Goal: Find specific page/section: Find specific page/section

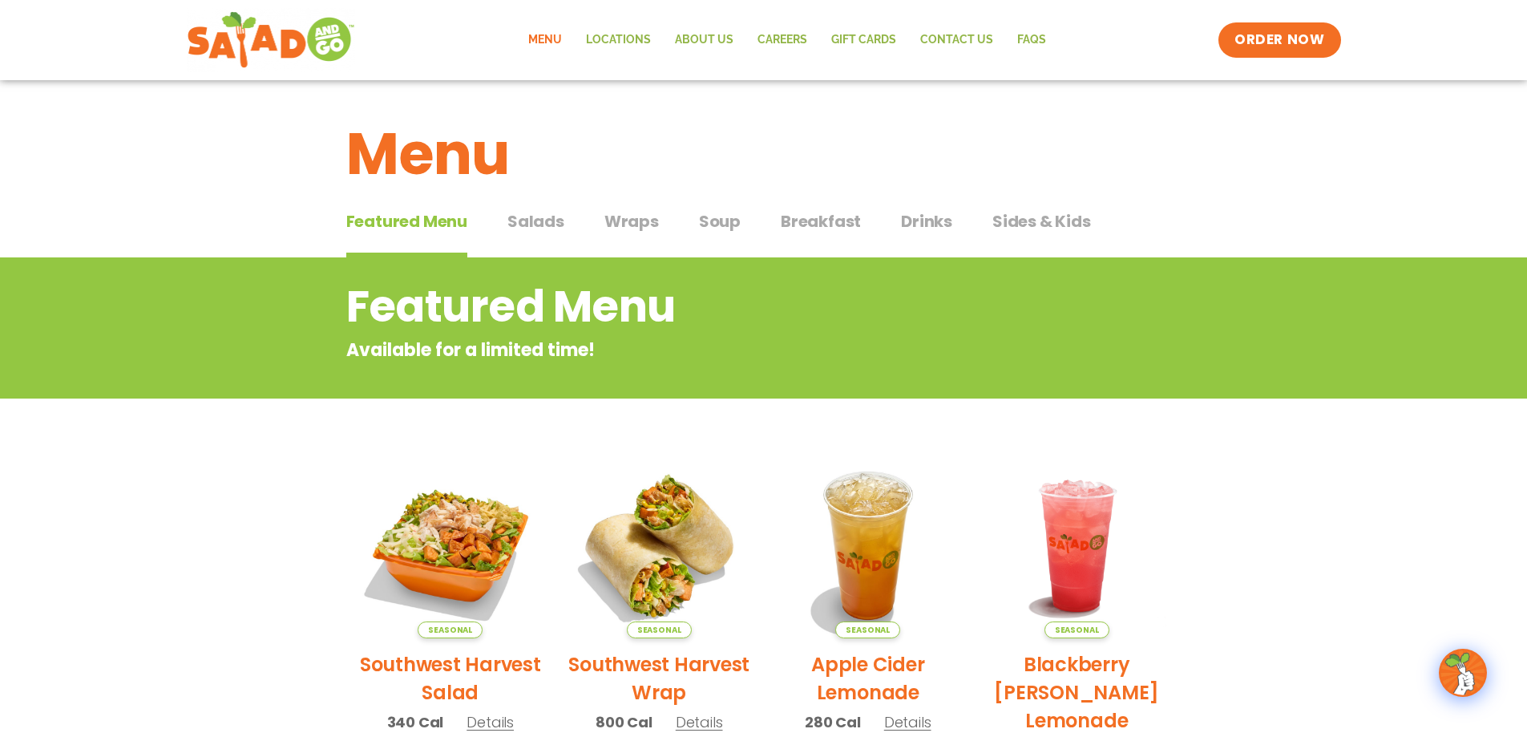
click at [530, 221] on span "Salads" at bounding box center [536, 221] width 57 height 24
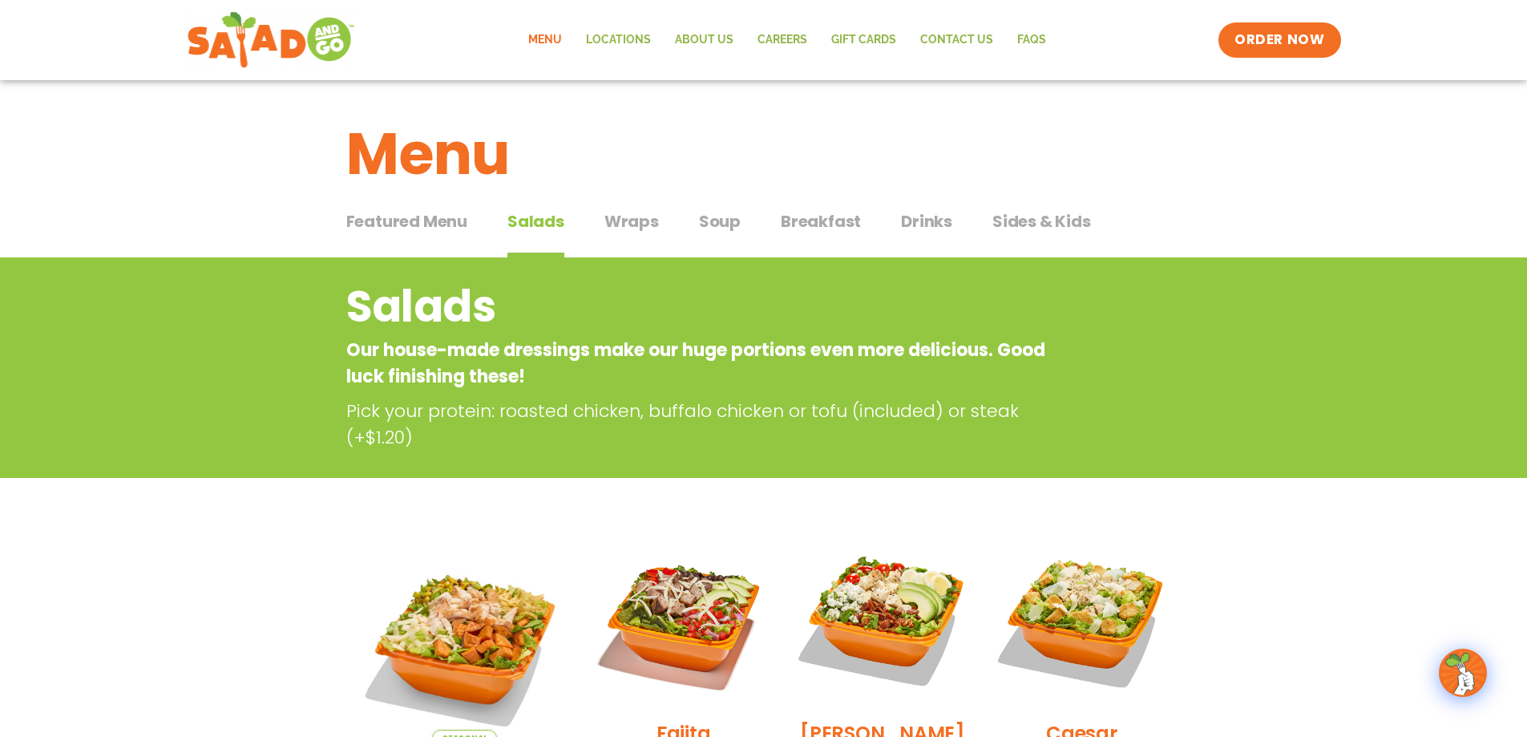
click at [630, 223] on span "Wraps" at bounding box center [632, 221] width 55 height 24
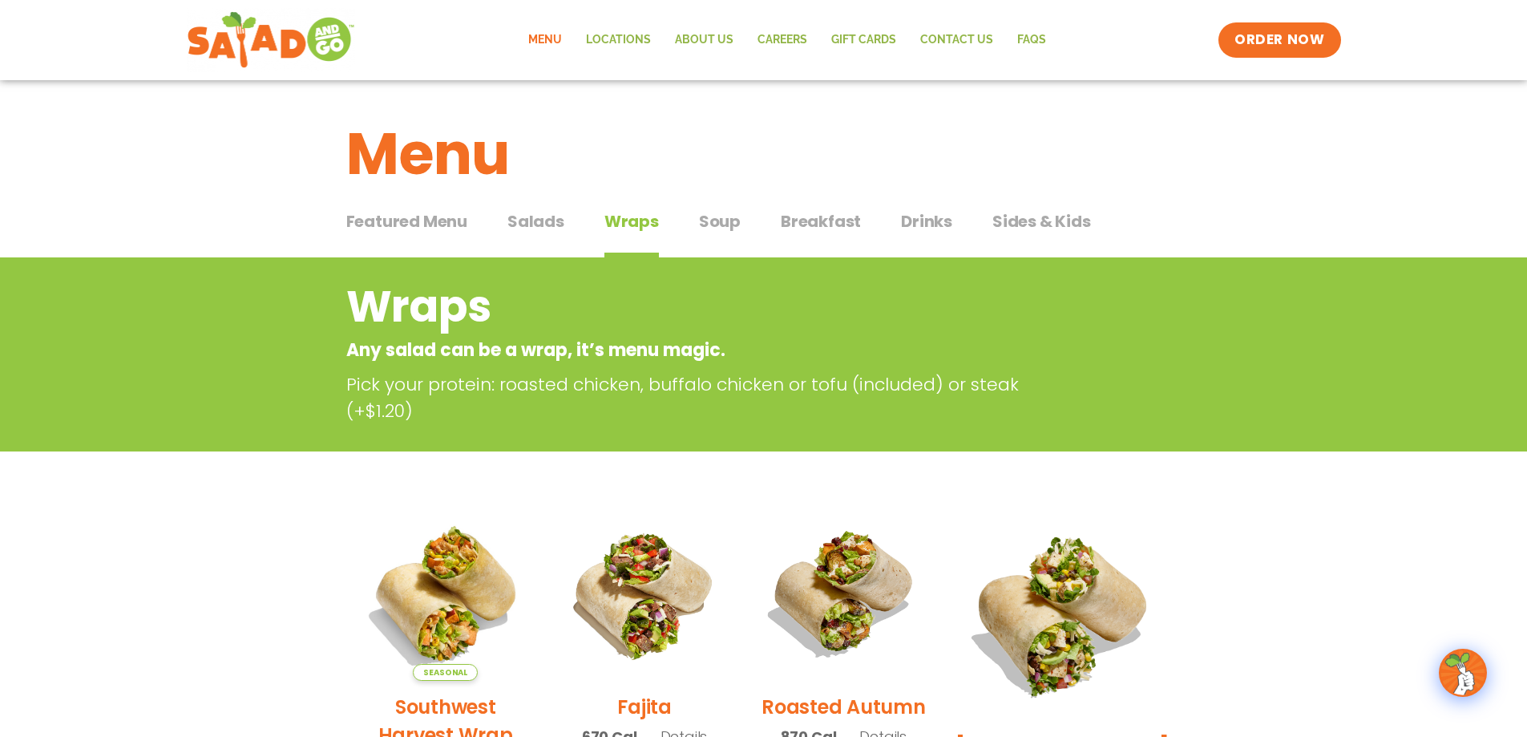
click at [803, 221] on span "Breakfast" at bounding box center [821, 221] width 80 height 24
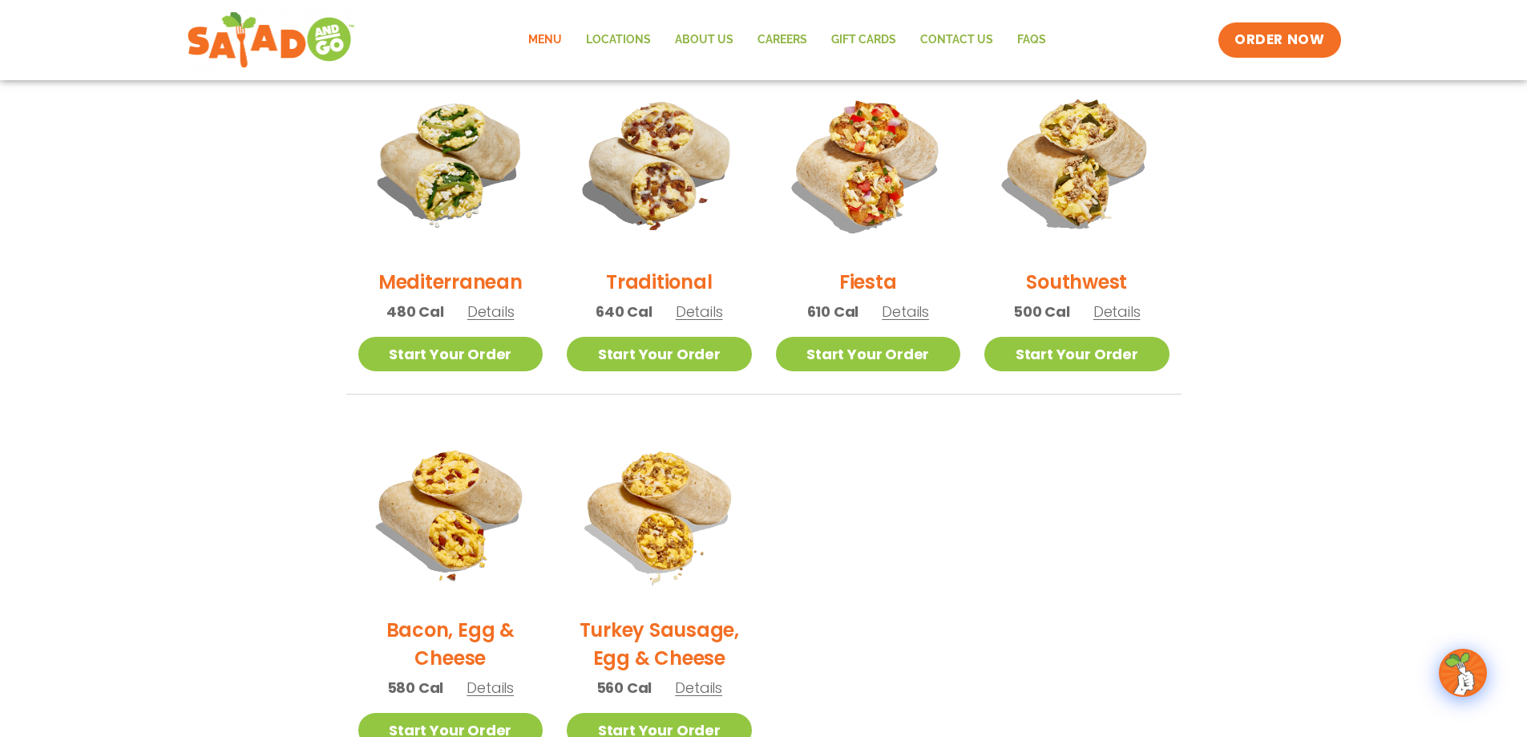
scroll to position [401, 0]
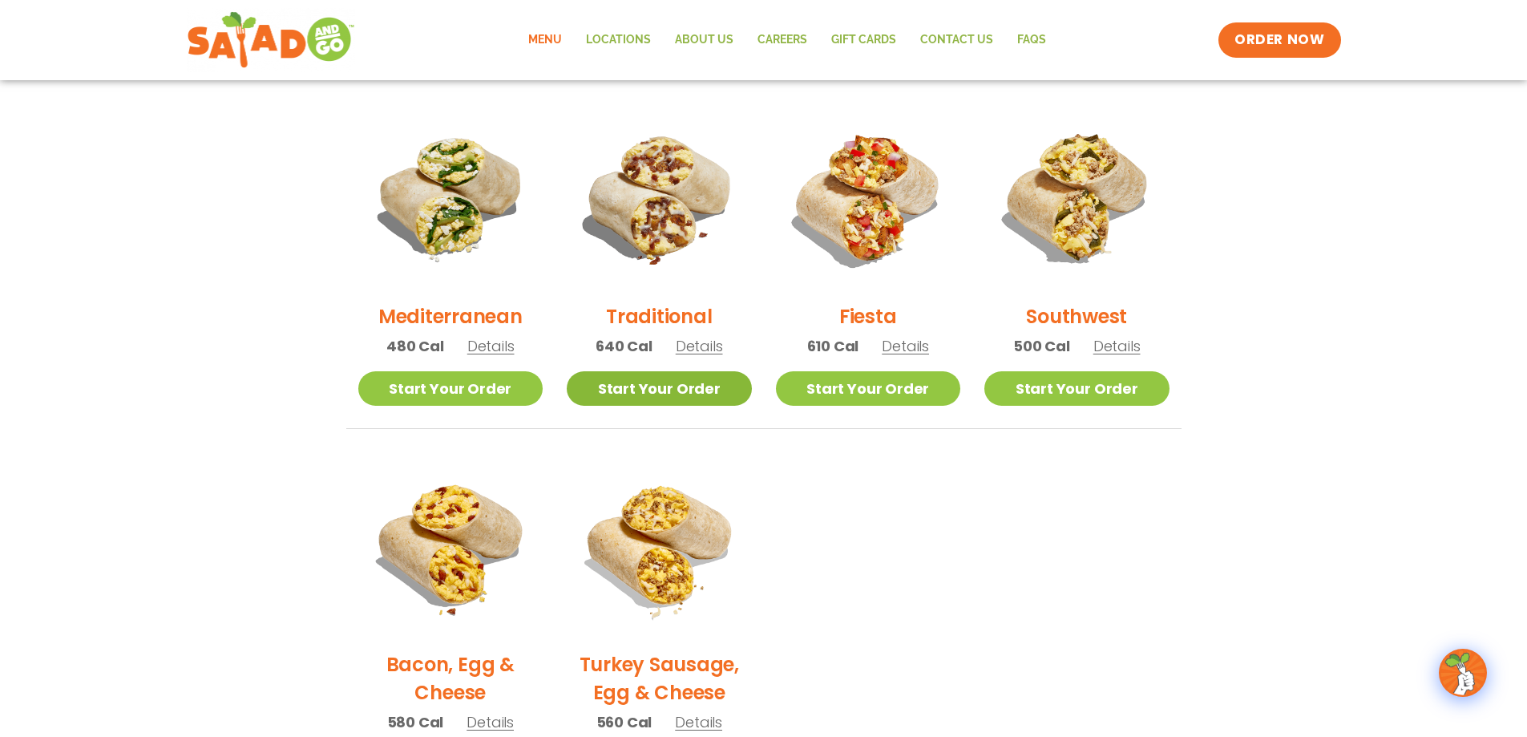
click at [722, 380] on link "Start Your Order" at bounding box center [659, 388] width 185 height 34
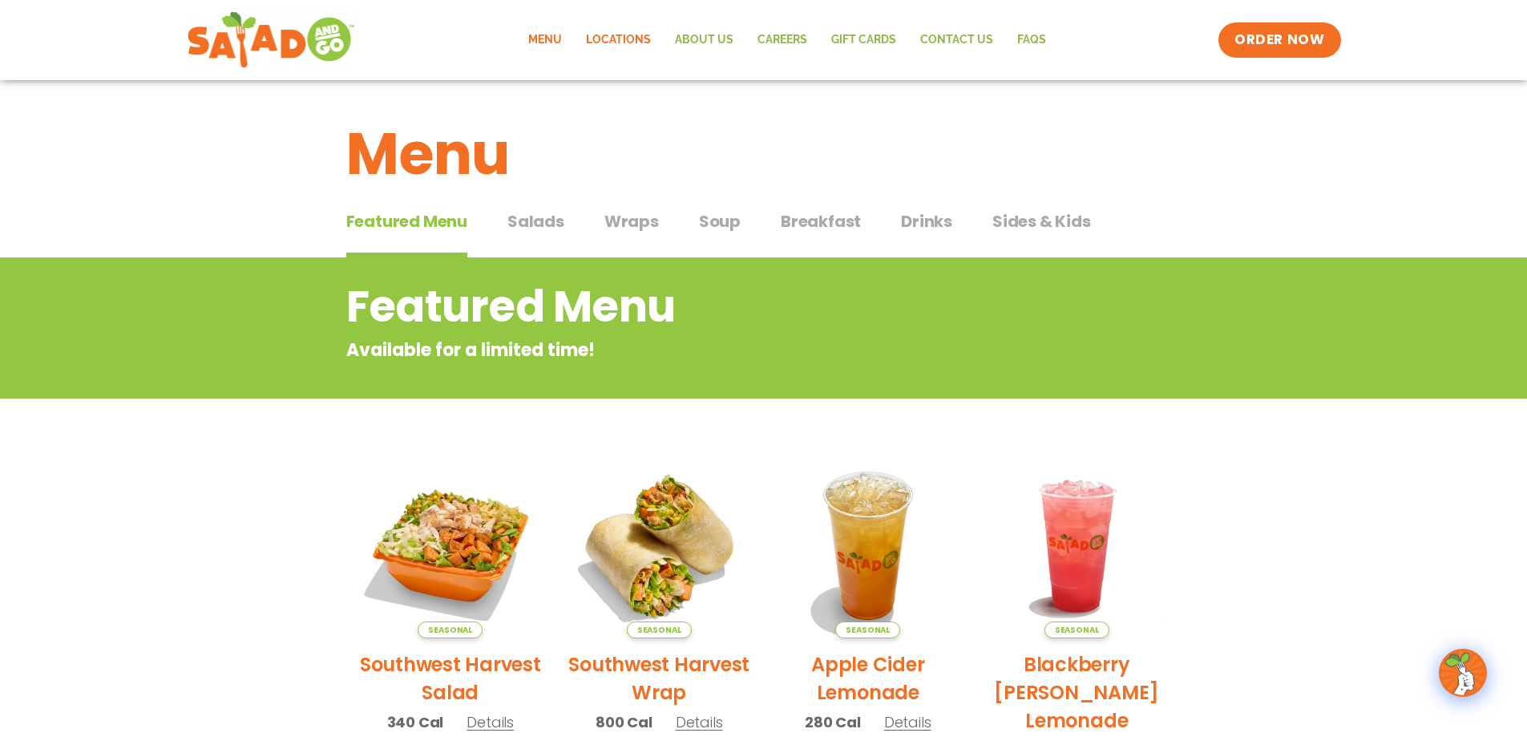
click at [636, 43] on link "Locations" at bounding box center [618, 40] width 89 height 37
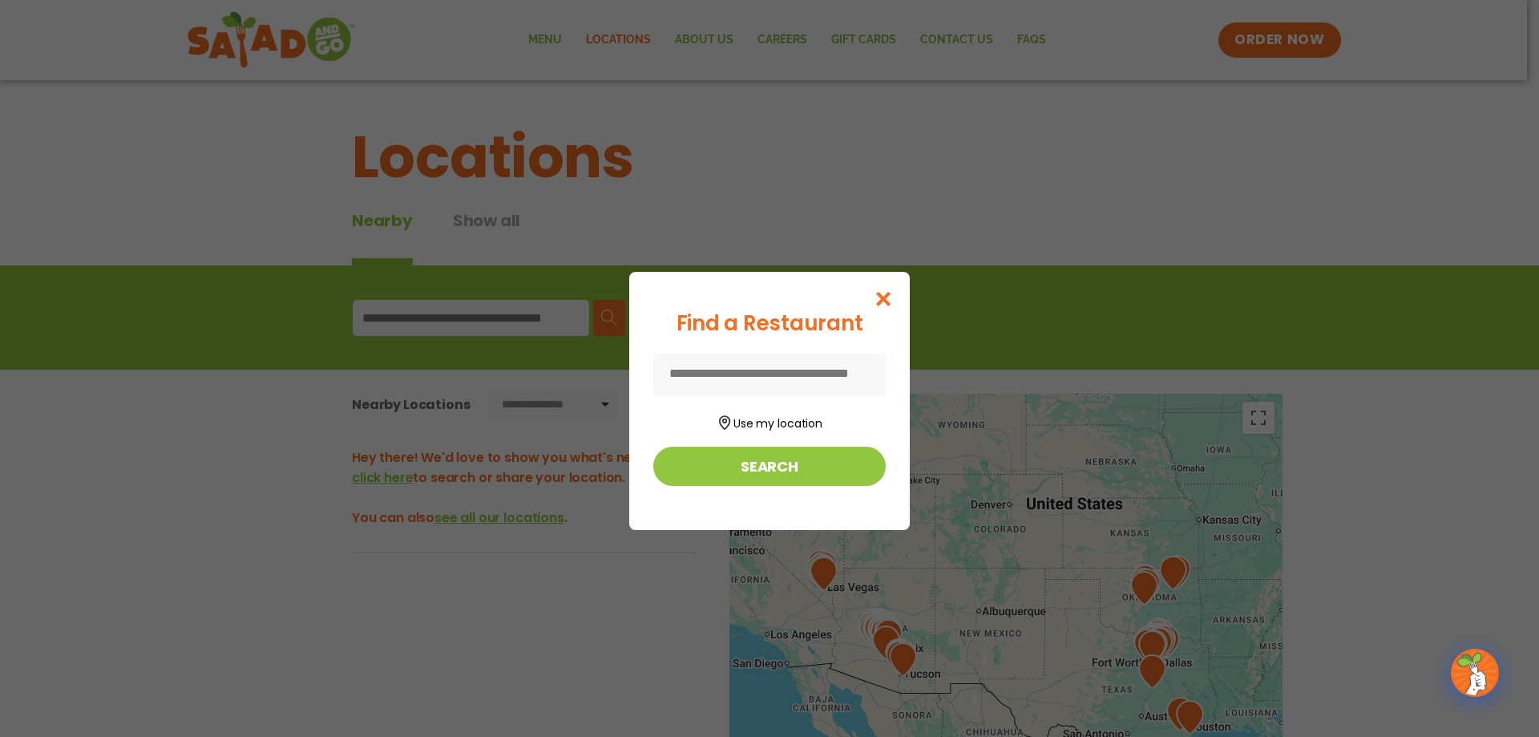
click at [808, 376] on input at bounding box center [769, 375] width 233 height 42
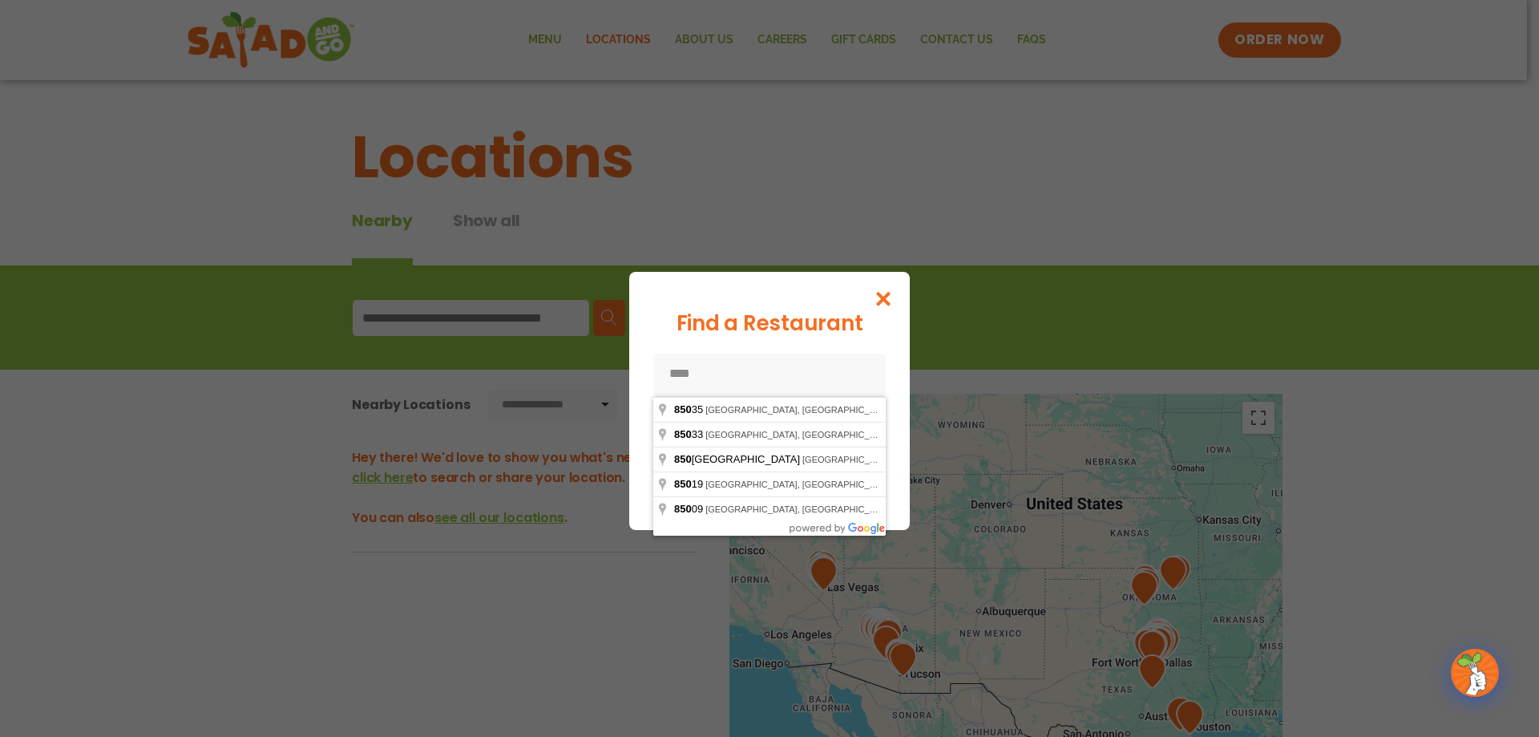
type input "*****"
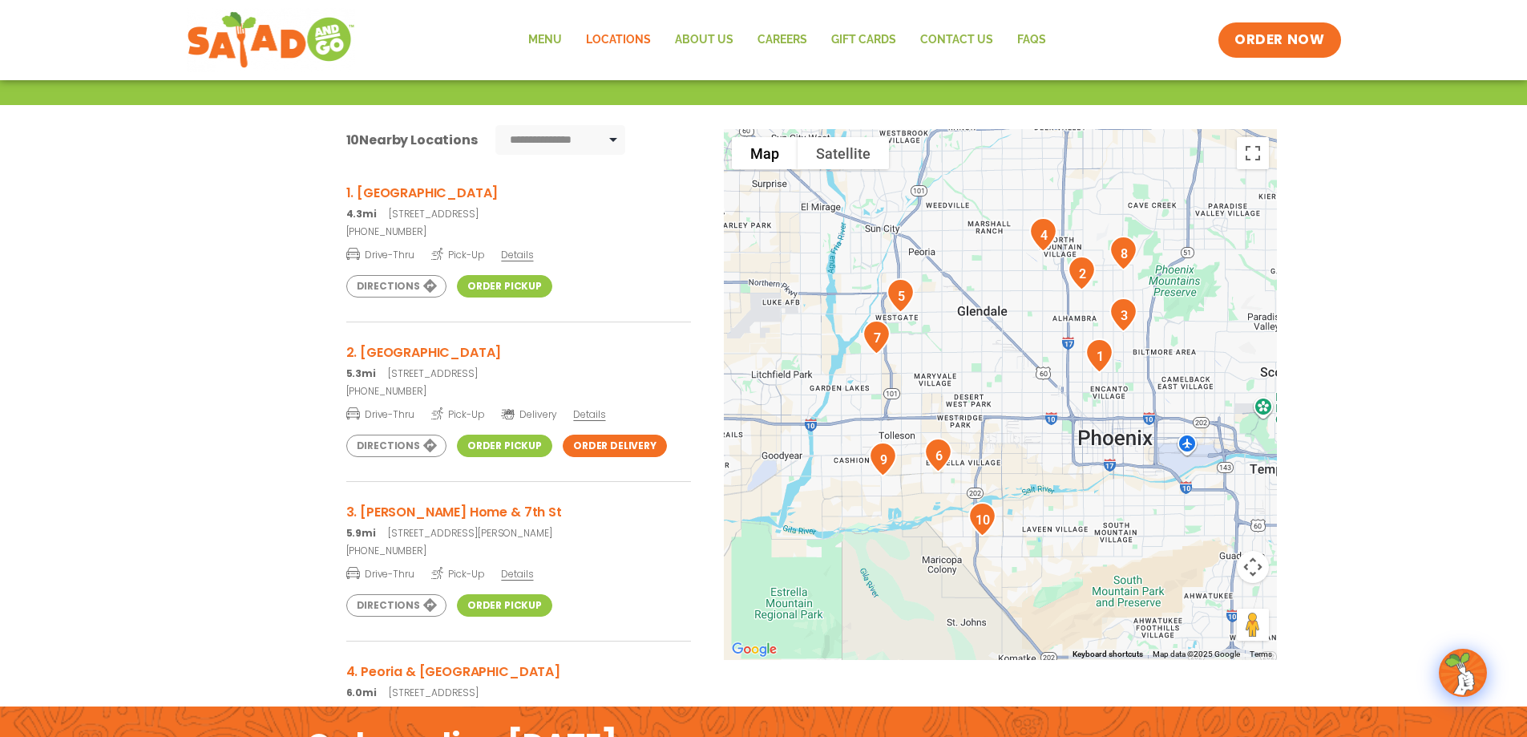
scroll to position [241, 0]
